Goal: Information Seeking & Learning: Check status

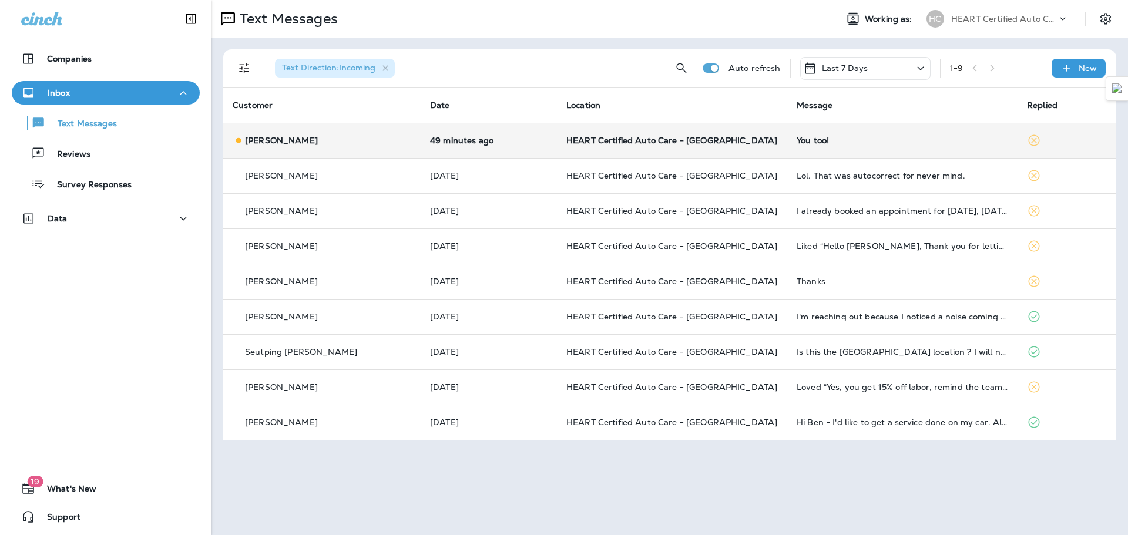
click at [271, 138] on p "[PERSON_NAME]" at bounding box center [281, 140] width 73 height 9
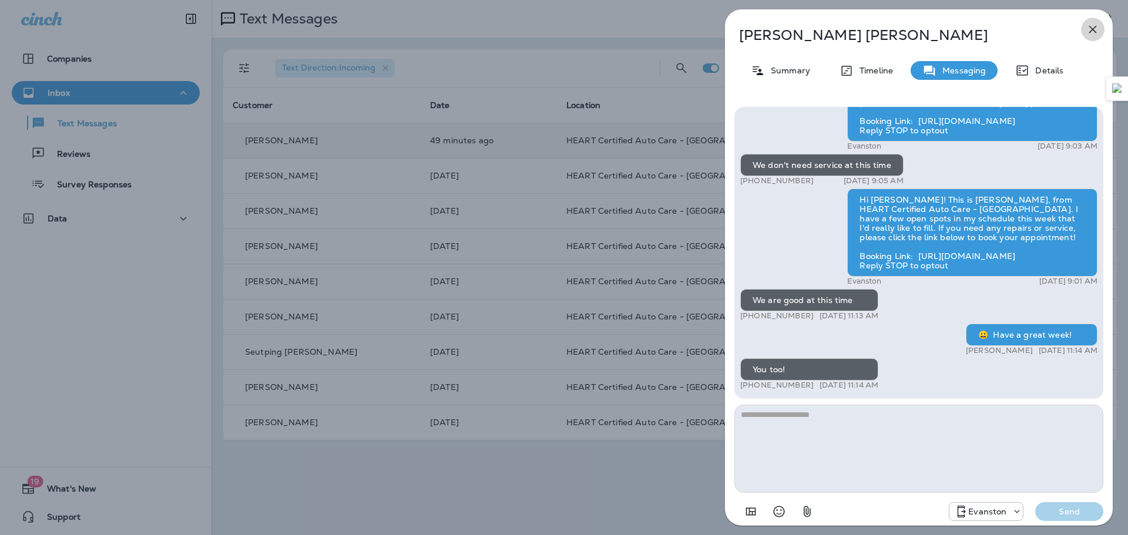
click at [1097, 31] on icon "button" at bounding box center [1093, 29] width 14 height 14
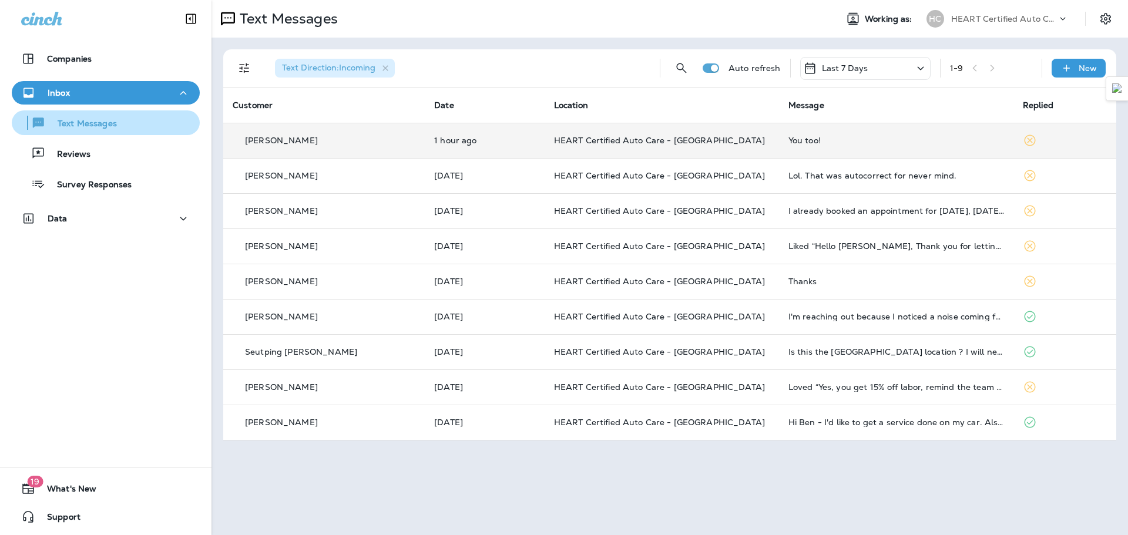
click at [125, 124] on div "Text Messages" at bounding box center [105, 123] width 179 height 18
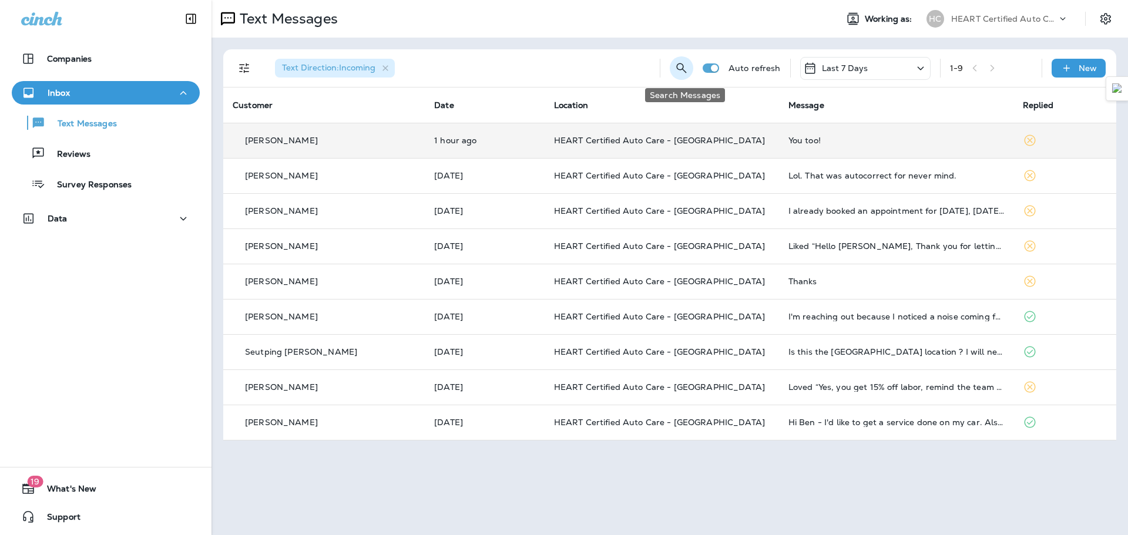
click at [686, 74] on icon "Search Messages" at bounding box center [682, 68] width 14 height 14
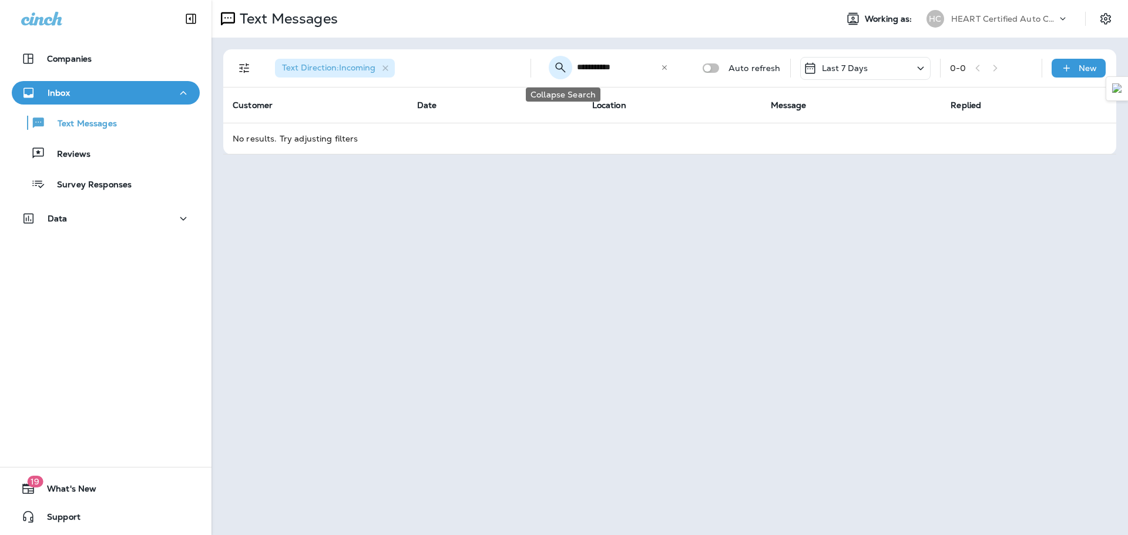
type input "**********"
click at [559, 65] on icon "Collapse Search" at bounding box center [560, 67] width 10 height 10
click at [82, 97] on div "Inbox" at bounding box center [105, 93] width 169 height 15
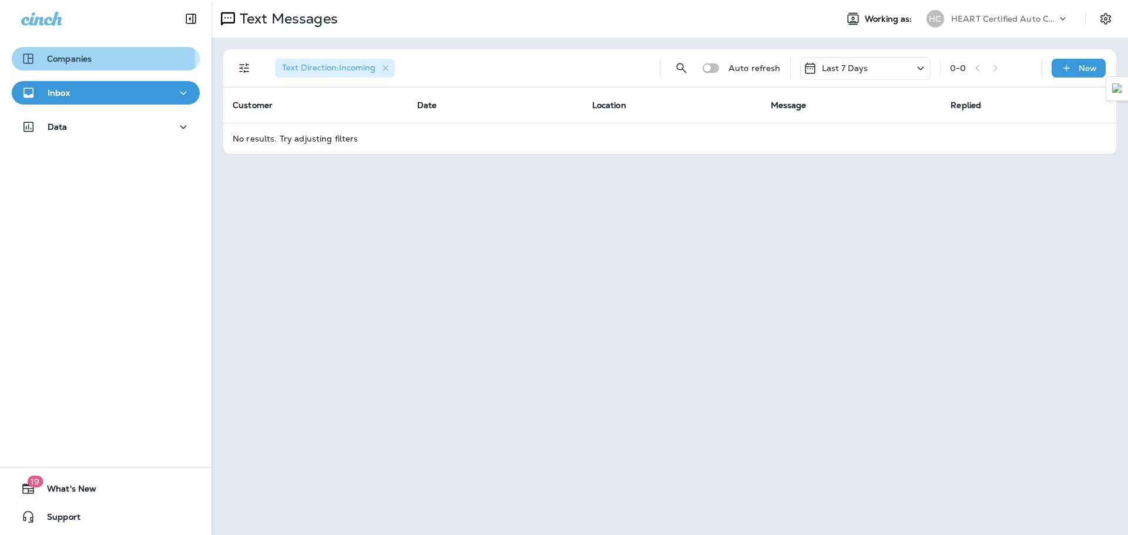
click at [78, 61] on p "Companies" at bounding box center [69, 58] width 45 height 9
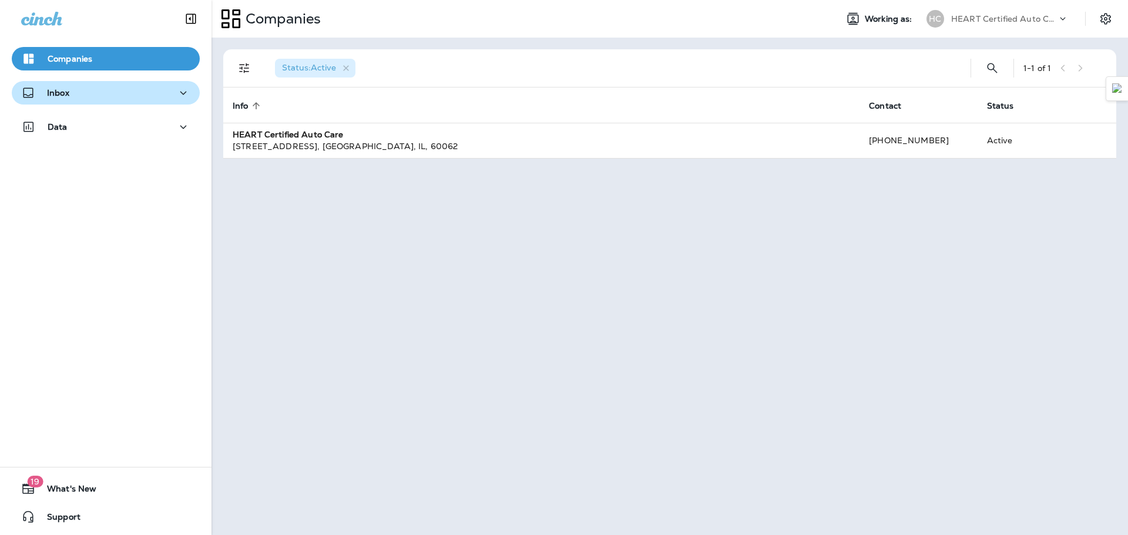
click at [81, 95] on div "Inbox" at bounding box center [105, 93] width 169 height 15
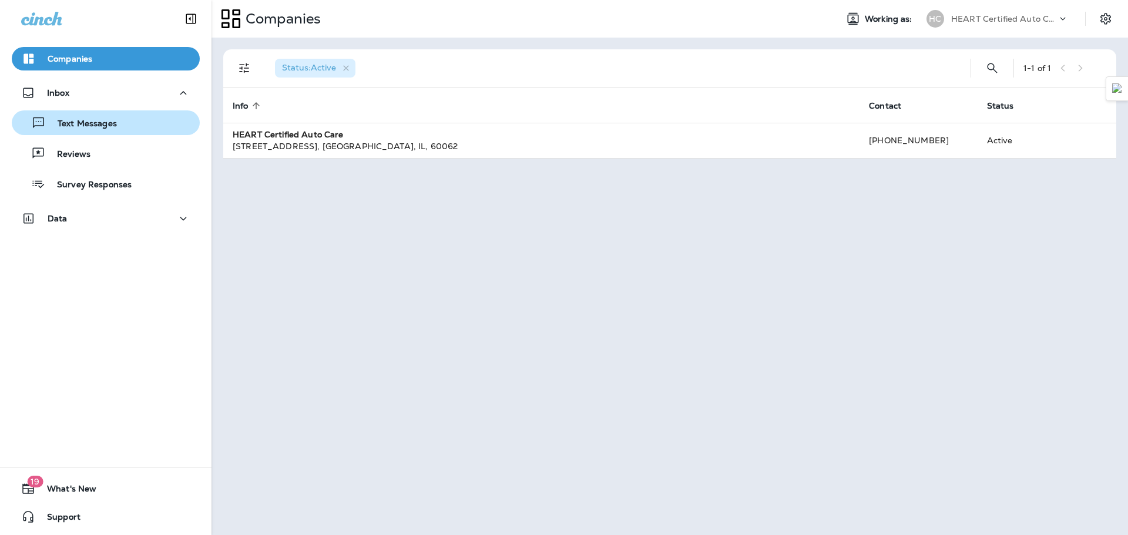
click at [105, 131] on div "Text Messages" at bounding box center [66, 123] width 100 height 18
